Goal: Browse casually

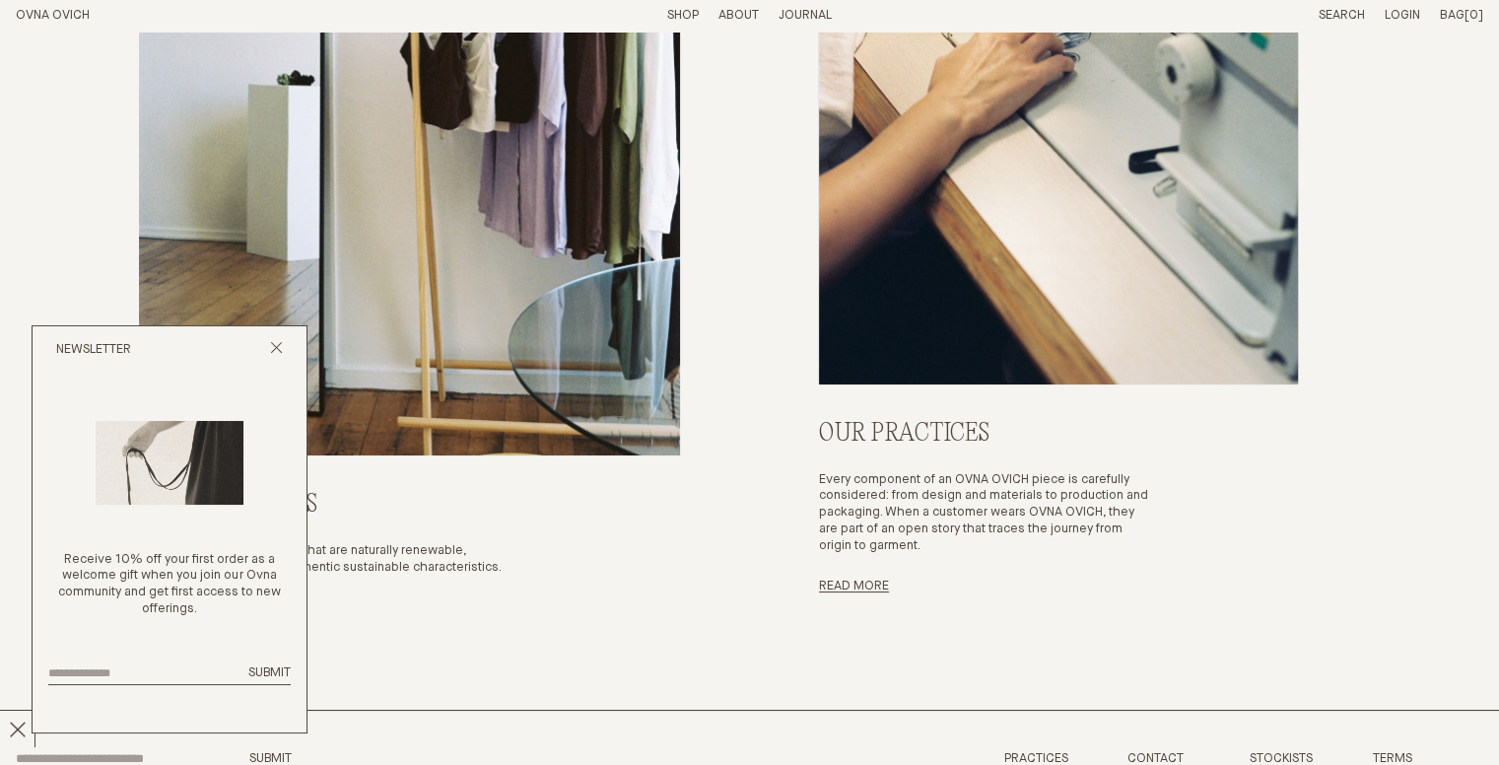
scroll to position [7500, 0]
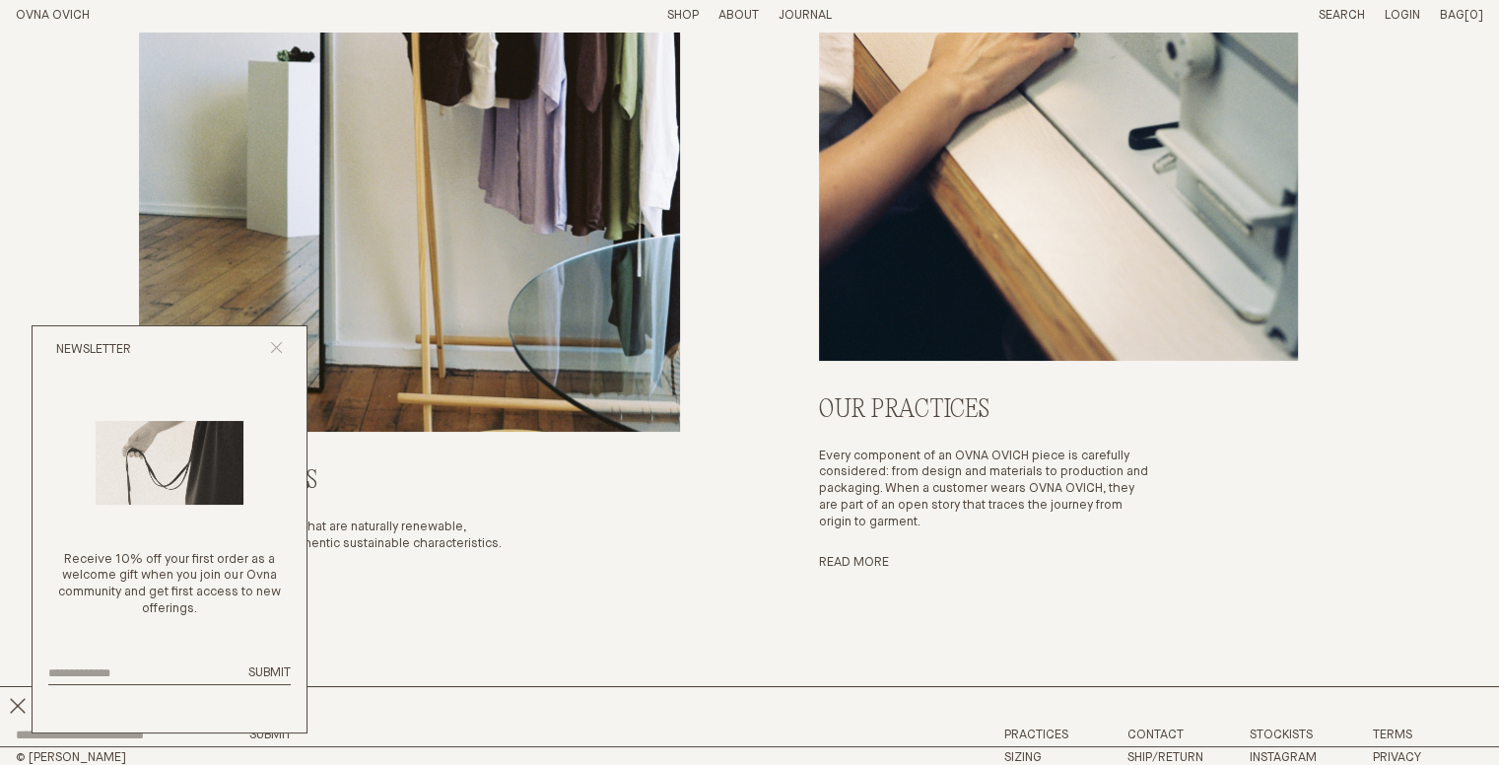
click at [272, 348] on icon "Close popup" at bounding box center [276, 347] width 13 height 13
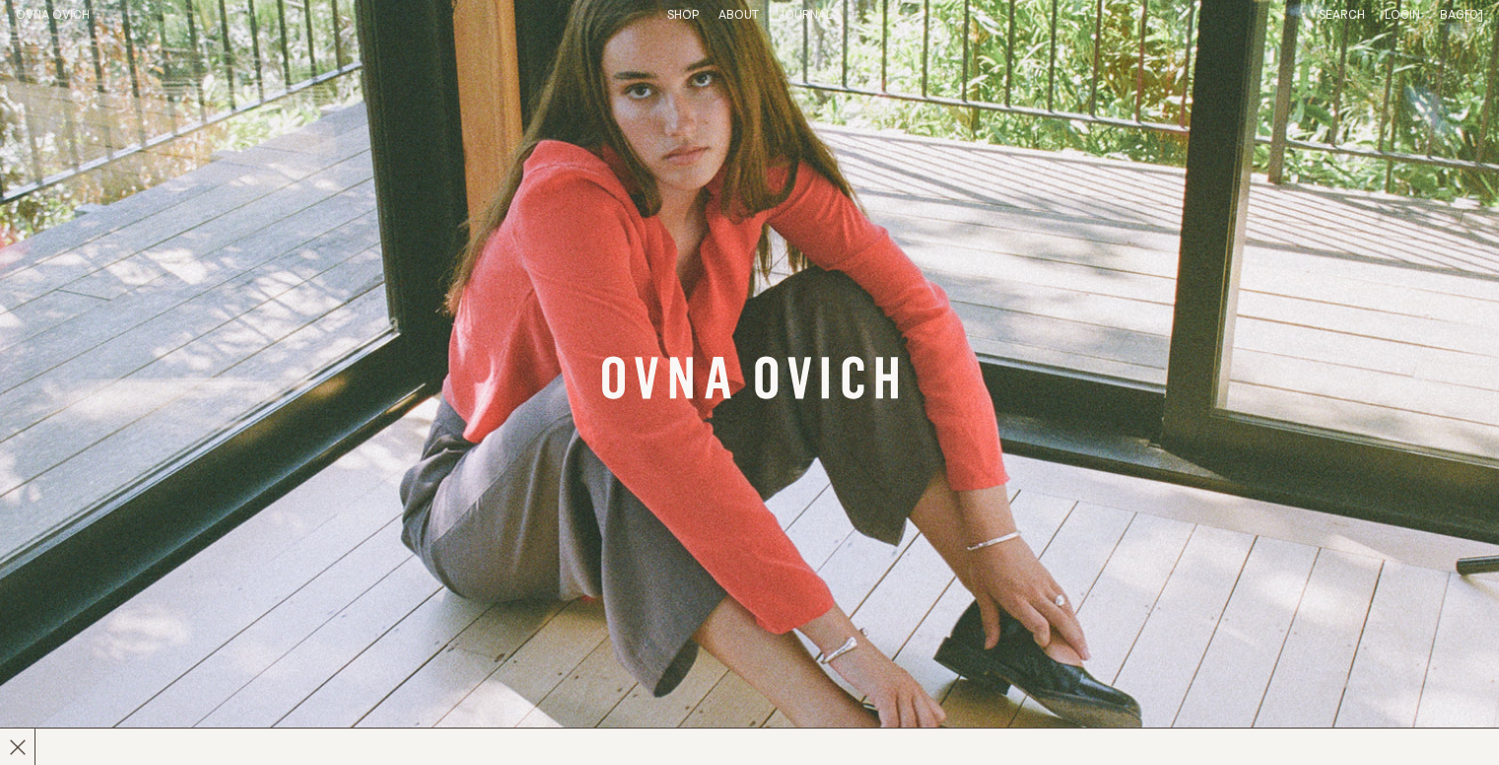
scroll to position [0, 0]
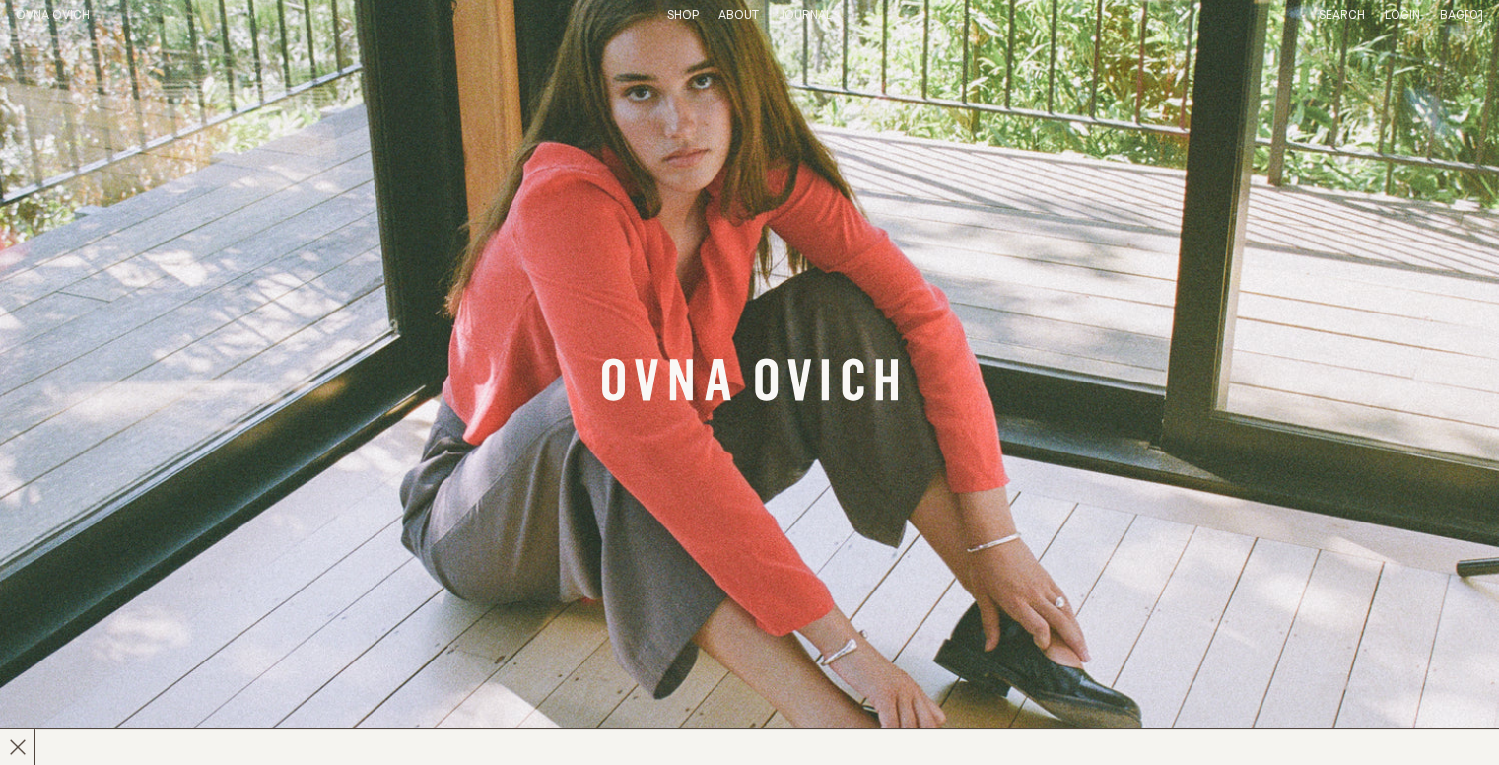
click at [684, 18] on link "Shop" at bounding box center [683, 15] width 32 height 13
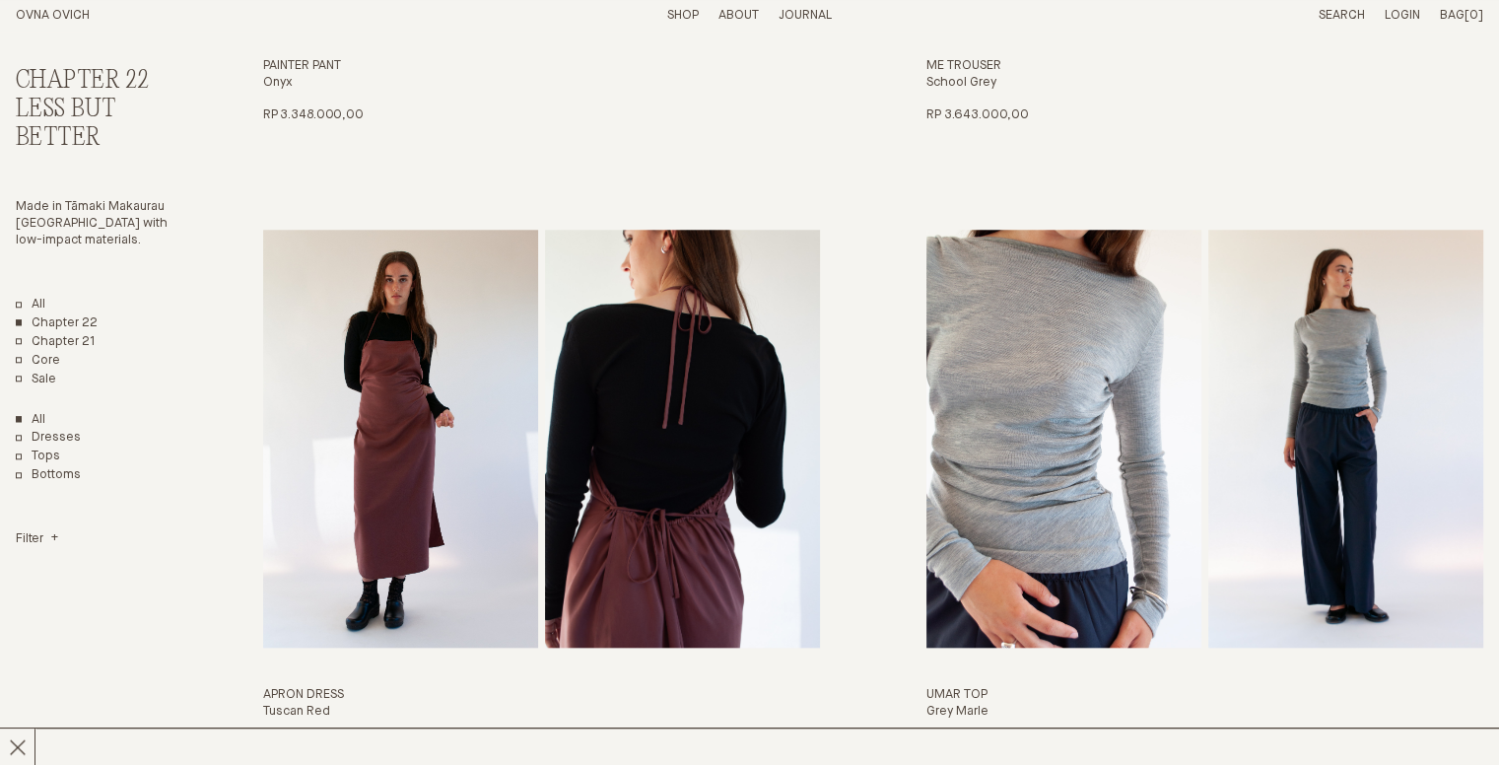
scroll to position [1474, 0]
